Goal: Register for event/course

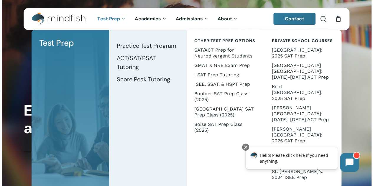
click at [301, 148] on span "[US_STATE] Academy: [DATE]-[DATE] SAT/ACT Prep" at bounding box center [299, 156] width 55 height 17
click at [133, 49] on span "Practice Test Program" at bounding box center [147, 46] width 60 height 8
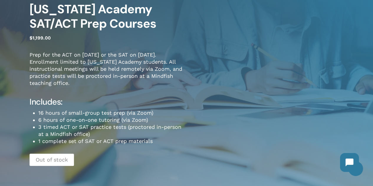
scroll to position [59, 0]
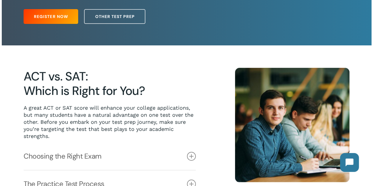
scroll to position [118, 0]
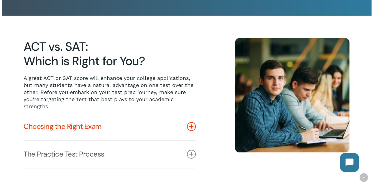
click at [92, 129] on link "Choosing the Right Exam" at bounding box center [110, 126] width 172 height 27
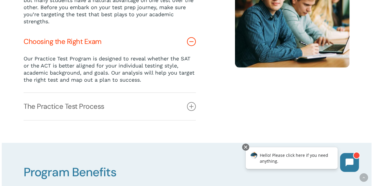
scroll to position [207, 0]
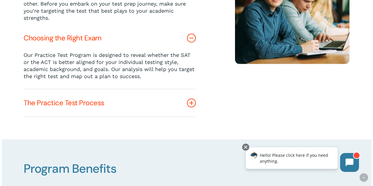
click at [79, 104] on link "The Practice Test Process" at bounding box center [110, 102] width 172 height 27
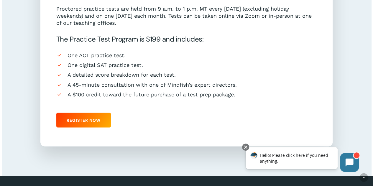
scroll to position [561, 0]
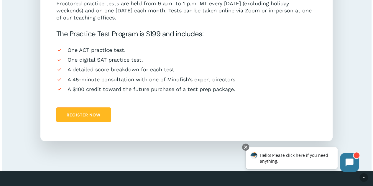
click at [88, 115] on span "Register Now" at bounding box center [84, 115] width 34 height 6
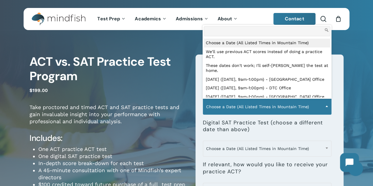
click at [252, 105] on span "Choose a Date (All Listed Times in Mountain Time)" at bounding box center [267, 107] width 128 height 12
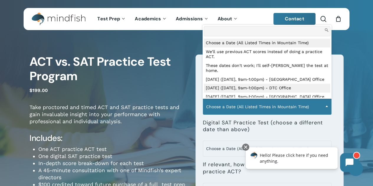
click at [147, 128] on p "Take proctored and timed ACT and SAT practice tests and gain invaluable insight…" at bounding box center [108, 118] width 157 height 29
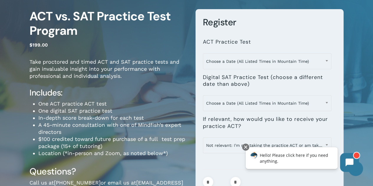
scroll to position [59, 0]
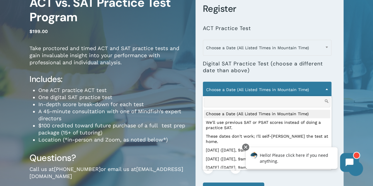
click at [241, 87] on span "Choose a Date (All Listed Times in Mountain Time)" at bounding box center [267, 90] width 128 height 12
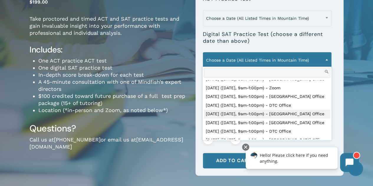
scroll to position [0, 0]
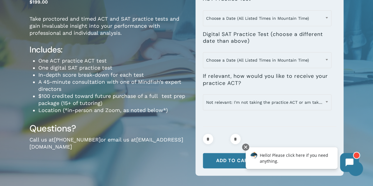
click at [125, 131] on h3 "Questions?" at bounding box center [108, 129] width 157 height 12
